Goal: Contribute content

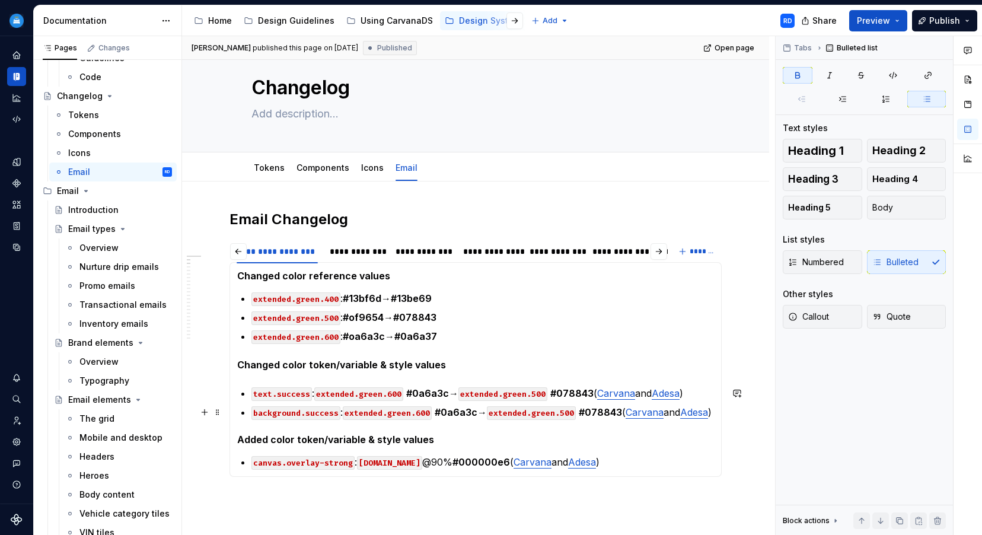
scroll to position [34, 0]
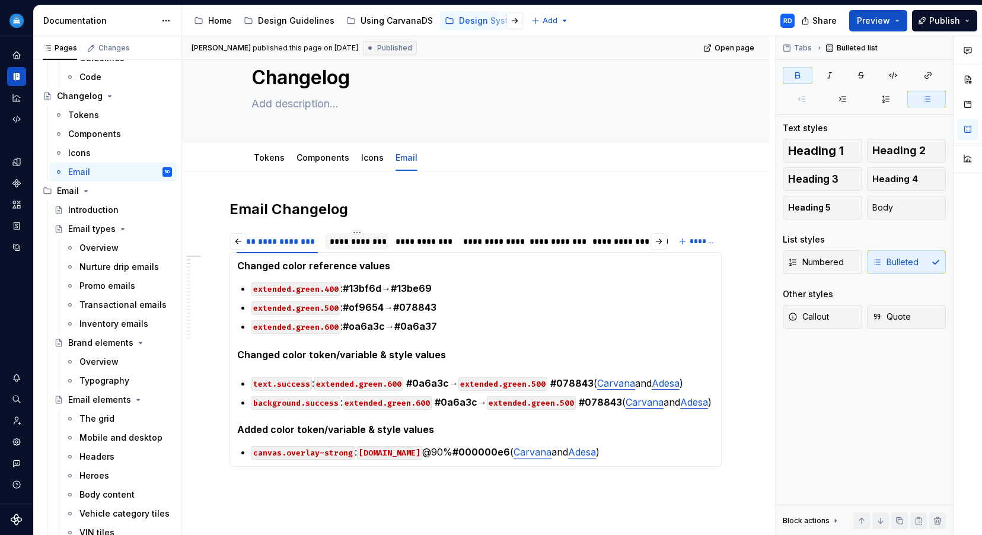
type textarea "*"
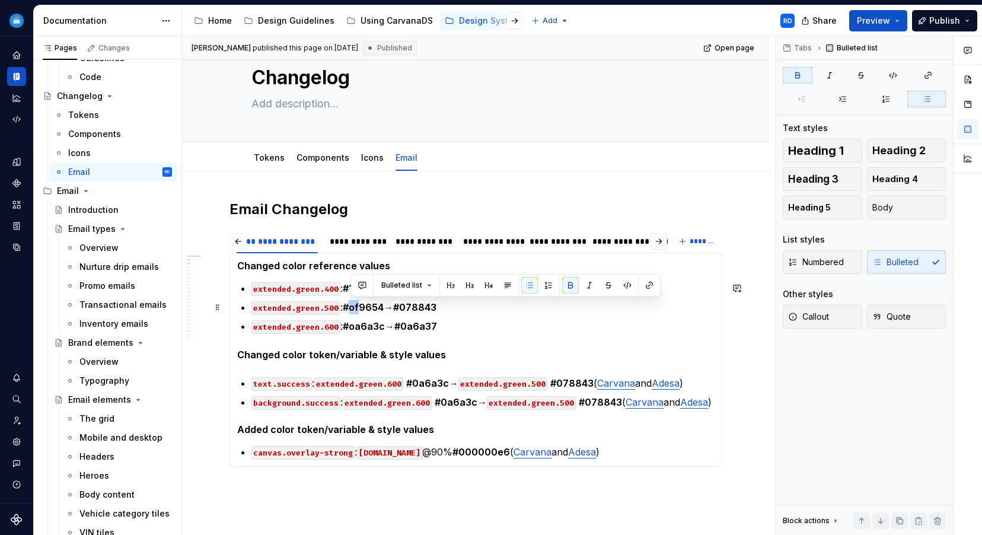
drag, startPoint x: 359, startPoint y: 307, endPoint x: 352, endPoint y: 307, distance: 7.7
click at [352, 307] on strong "#of9654" at bounding box center [363, 307] width 41 height 12
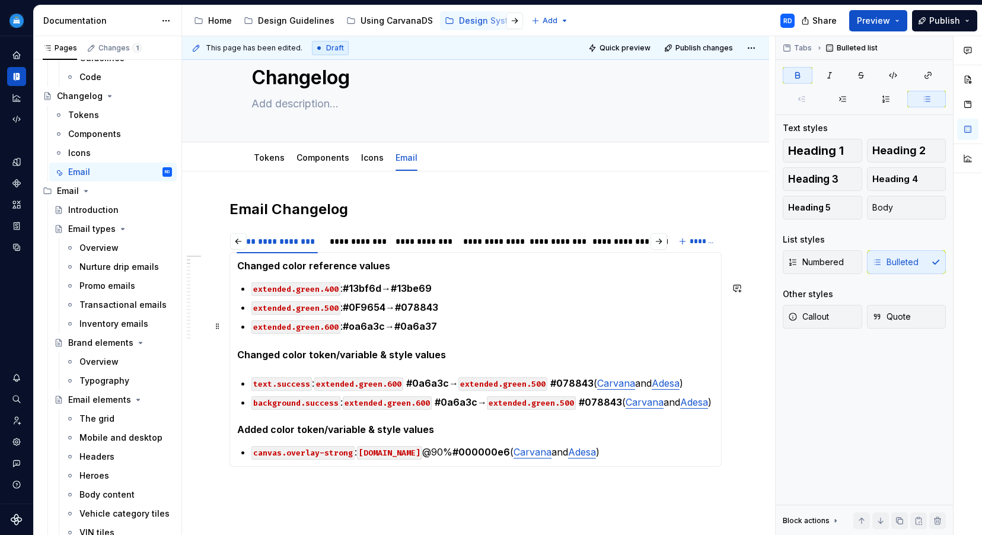
click at [378, 329] on strong "#oa6a3c" at bounding box center [364, 326] width 42 height 12
click at [359, 326] on strong "#oa6a3c" at bounding box center [364, 326] width 42 height 12
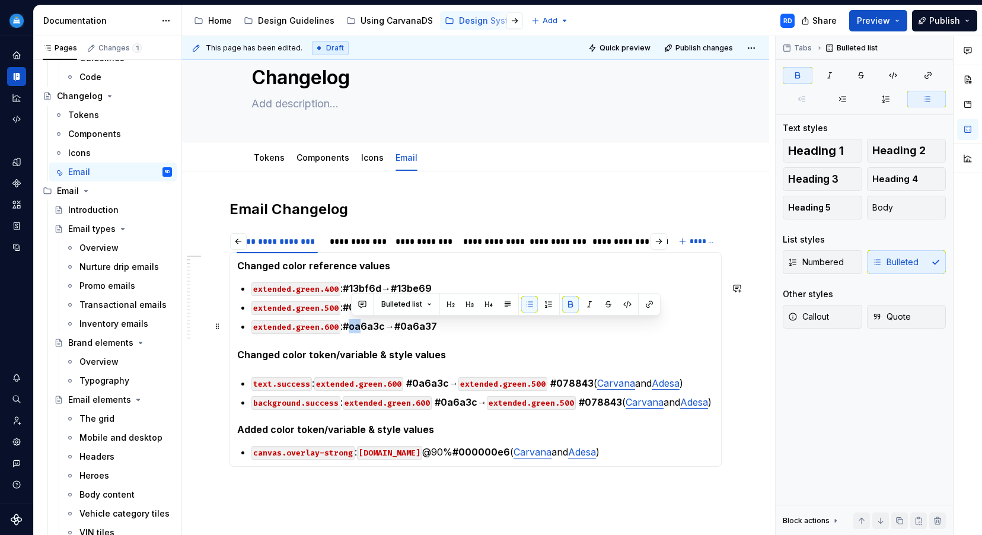
drag, startPoint x: 361, startPoint y: 326, endPoint x: 352, endPoint y: 326, distance: 9.5
click at [352, 326] on strong "#oa6a3c" at bounding box center [364, 326] width 42 height 12
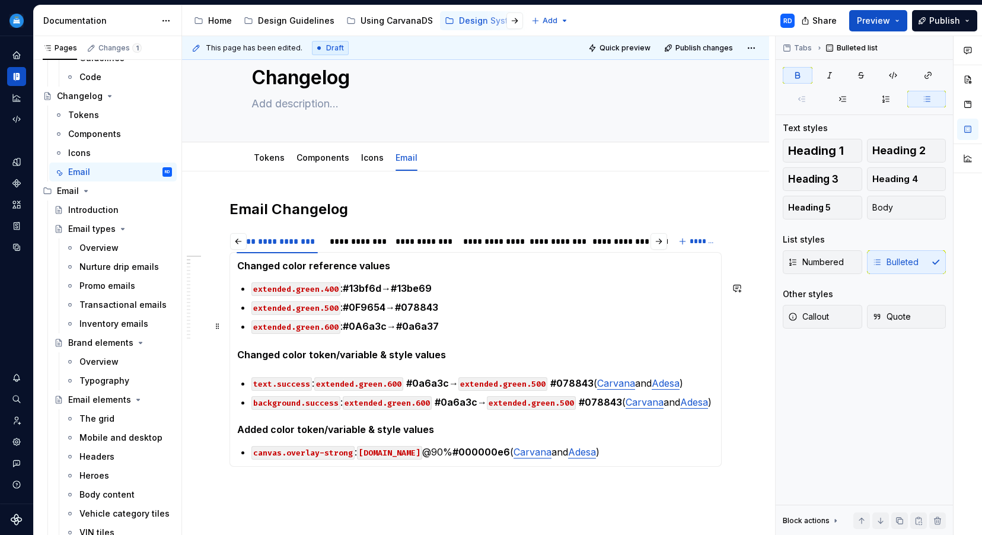
click at [375, 327] on strong "#0A6a3c" at bounding box center [365, 326] width 44 height 12
click at [386, 324] on strong "#0A6A3c" at bounding box center [365, 326] width 45 height 12
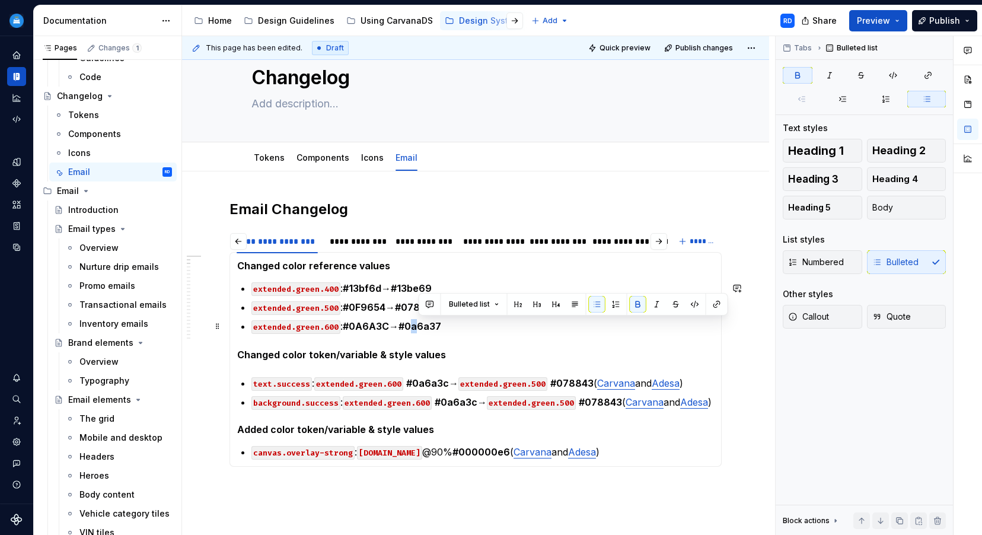
click at [420, 327] on strong "#0a6a37" at bounding box center [420, 326] width 43 height 12
click at [432, 326] on strong "#0A6a37" at bounding box center [421, 326] width 44 height 12
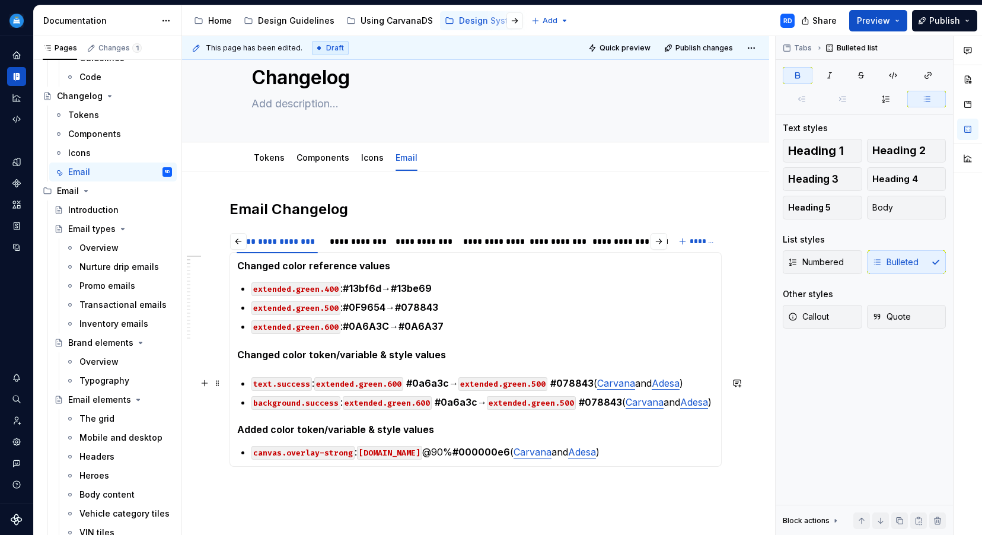
click at [423, 381] on strong "#0a6a3c" at bounding box center [427, 383] width 43 height 12
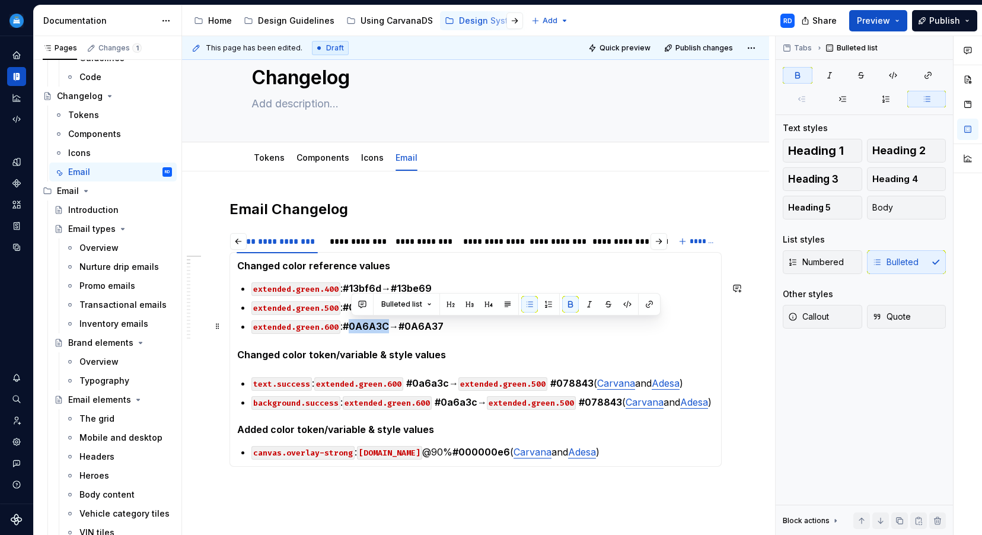
drag, startPoint x: 389, startPoint y: 325, endPoint x: 352, endPoint y: 328, distance: 37.5
click at [352, 328] on strong "#0A6A3C" at bounding box center [366, 326] width 46 height 12
copy strong "0A6A3C"
click at [430, 337] on section-item-column "Changed color reference values extended.green.400 : #13bf6d → #13be69 extended.…" at bounding box center [475, 359] width 477 height 199
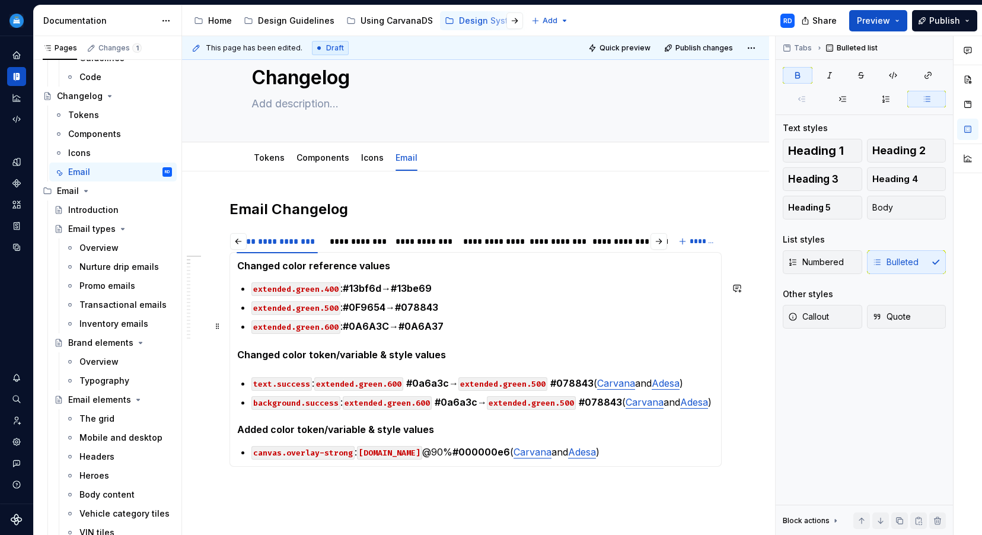
click at [365, 326] on strong "#0A6A3C" at bounding box center [366, 326] width 46 height 12
click at [374, 325] on strong "#0a6A3C" at bounding box center [365, 326] width 45 height 12
click at [385, 324] on strong "#0a6a3C" at bounding box center [365, 326] width 44 height 12
click at [416, 326] on strong "#0A6A37" at bounding box center [417, 326] width 45 height 12
click at [421, 328] on strong "#0A6A37" at bounding box center [417, 326] width 45 height 12
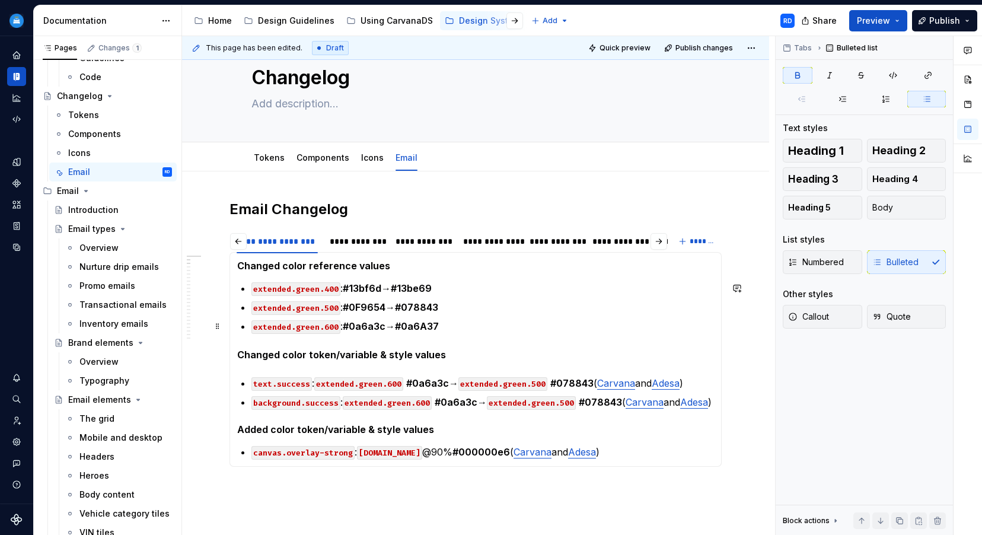
click at [434, 327] on strong "#0a6A37" at bounding box center [417, 326] width 44 height 12
click at [365, 305] on strong "#0F9654" at bounding box center [364, 307] width 43 height 12
click at [369, 288] on strong "#13bf6d" at bounding box center [362, 288] width 39 height 12
click at [241, 238] on button "button" at bounding box center [238, 241] width 17 height 17
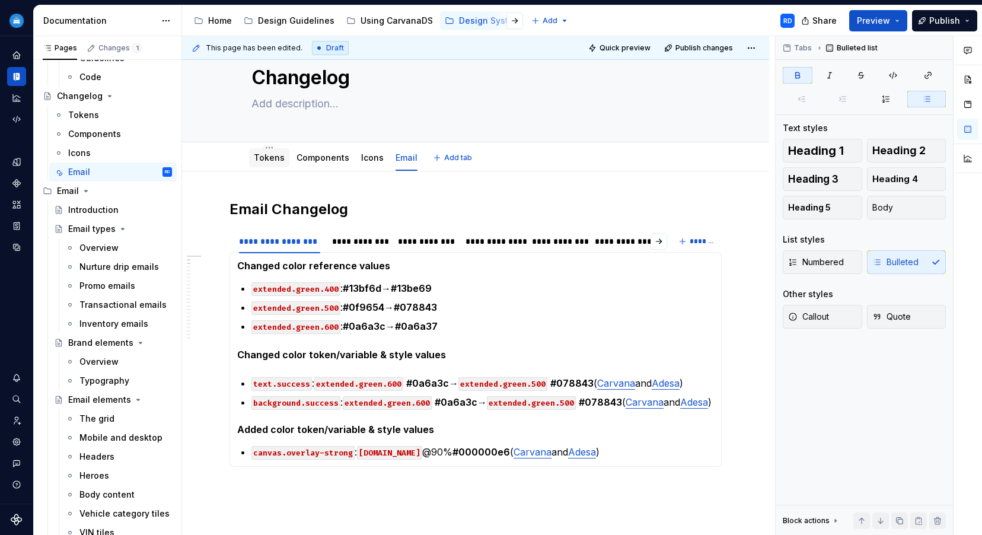
click at [272, 158] on link "Tokens" at bounding box center [269, 157] width 31 height 10
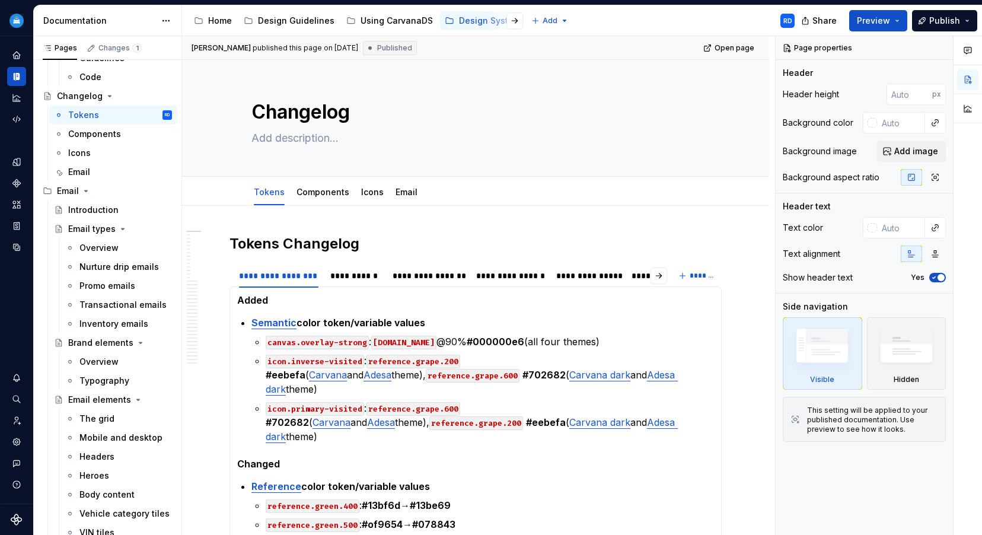
type textarea "*"
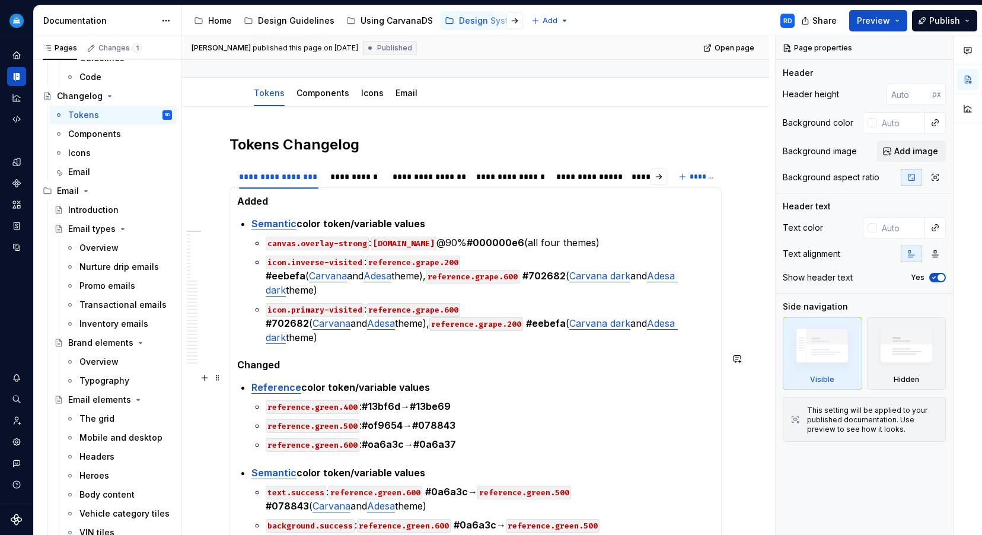
scroll to position [109, 0]
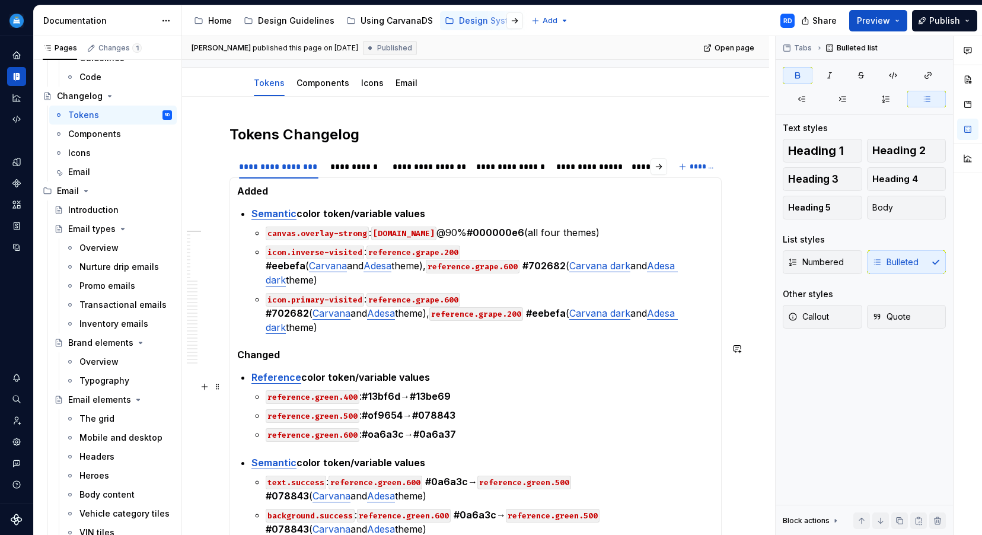
click at [376, 409] on strong "#of9654" at bounding box center [382, 415] width 41 height 12
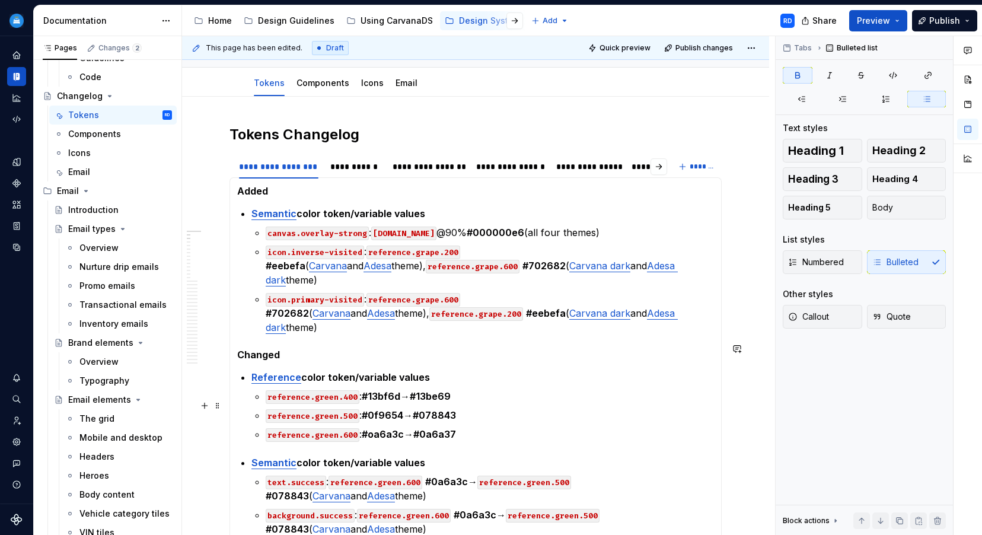
click at [376, 428] on strong "#oa6a3c" at bounding box center [383, 434] width 42 height 12
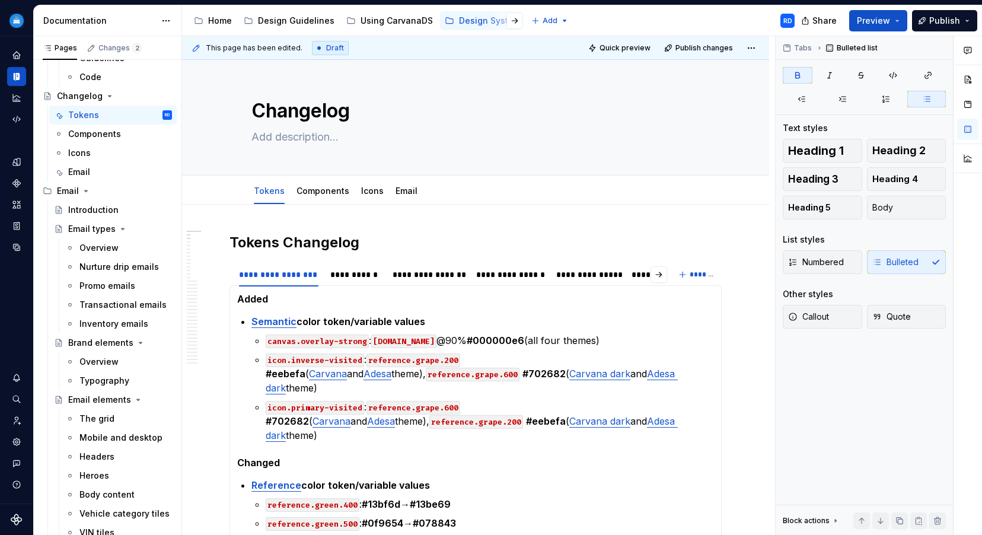
scroll to position [0, 0]
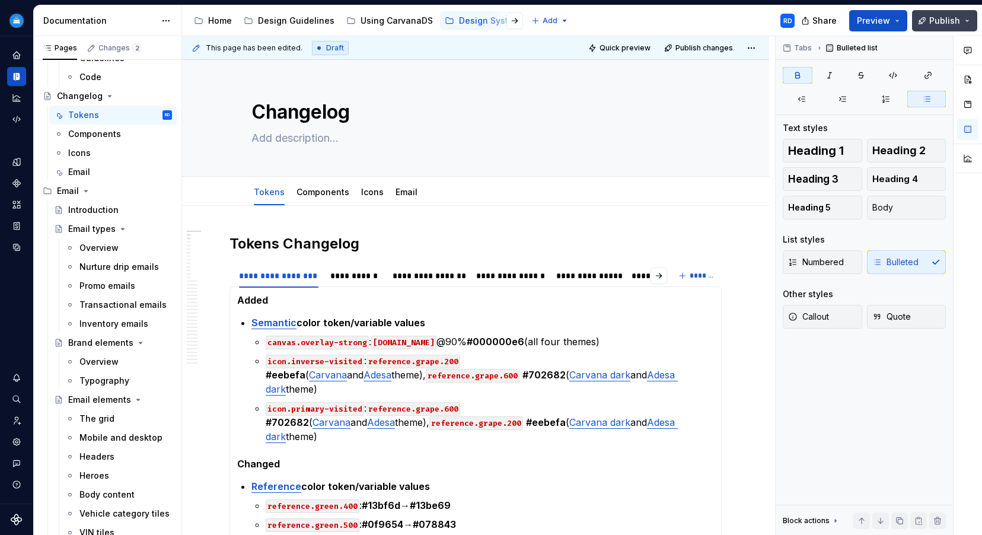
click at [936, 23] on span "Publish" at bounding box center [944, 21] width 31 height 12
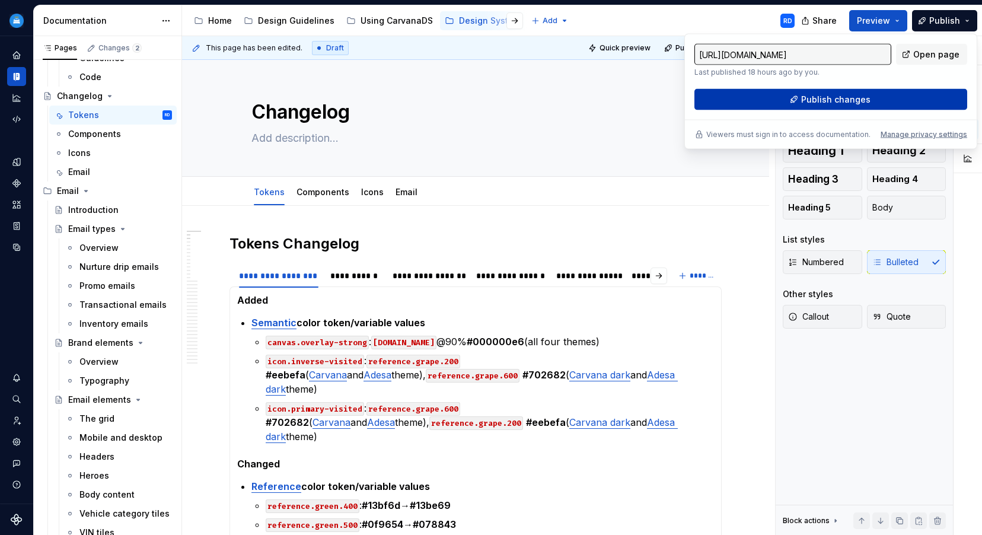
click at [899, 103] on button "Publish changes" at bounding box center [830, 99] width 273 height 21
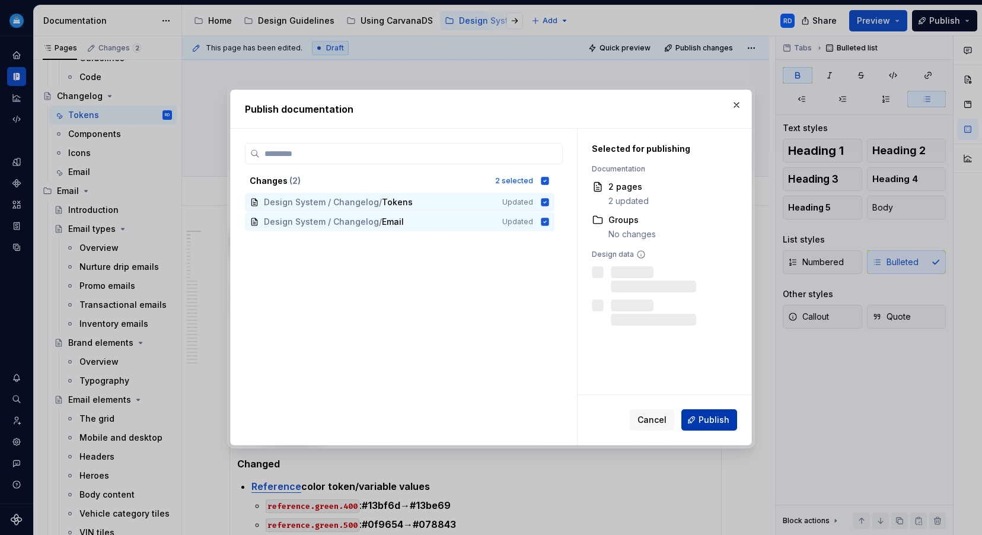
click at [702, 414] on span "Publish" at bounding box center [714, 420] width 31 height 12
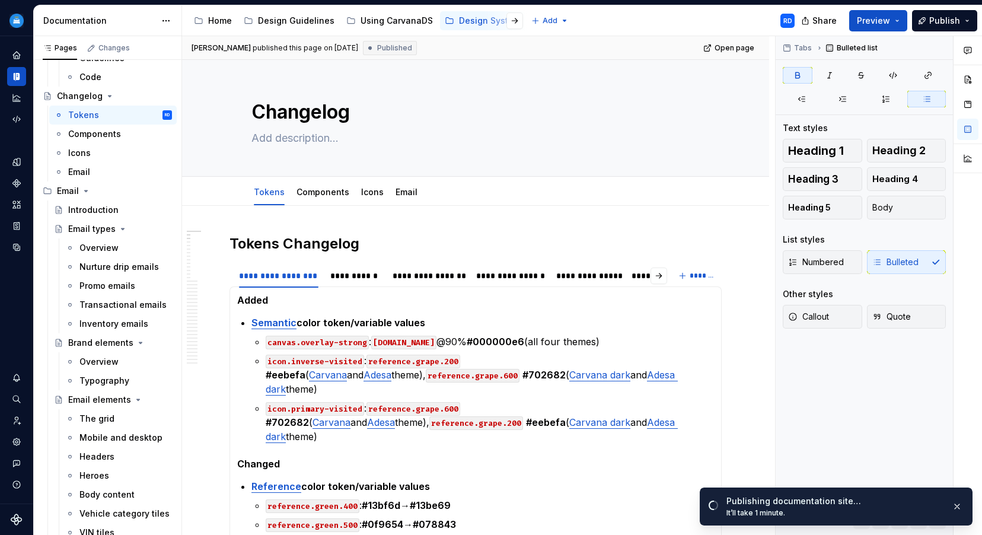
type textarea "*"
